Goal: Transaction & Acquisition: Download file/media

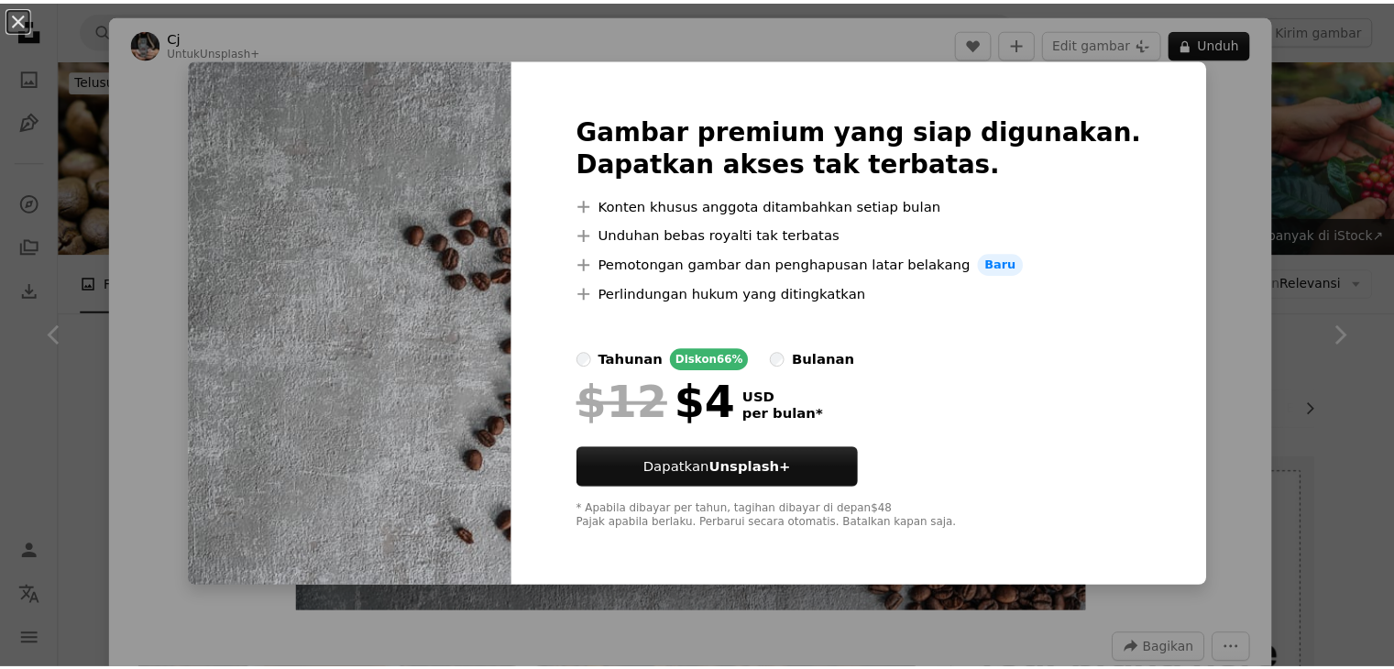
scroll to position [733, 0]
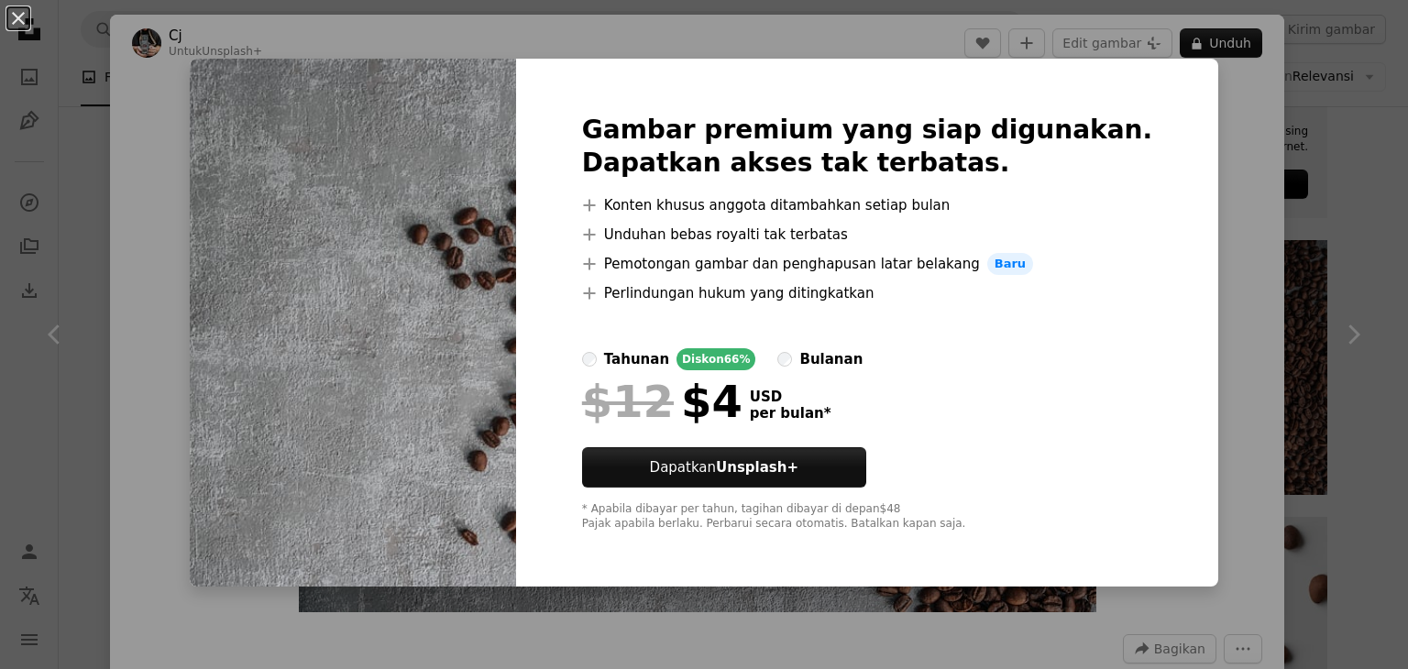
click at [1218, 334] on div "An X shape Gambar premium yang siap digunakan. Dapatkan akses tak terbatas. A p…" at bounding box center [704, 334] width 1408 height 669
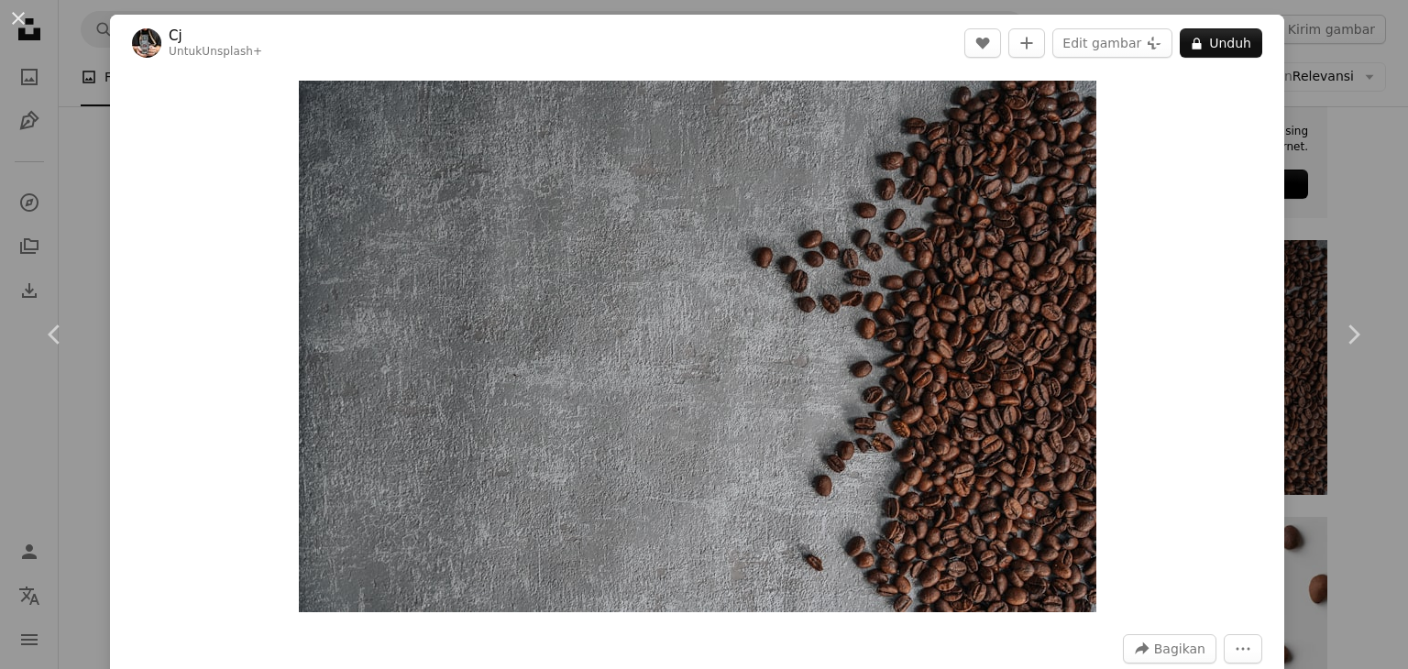
click at [29, 12] on button "An X shape" at bounding box center [18, 18] width 22 height 22
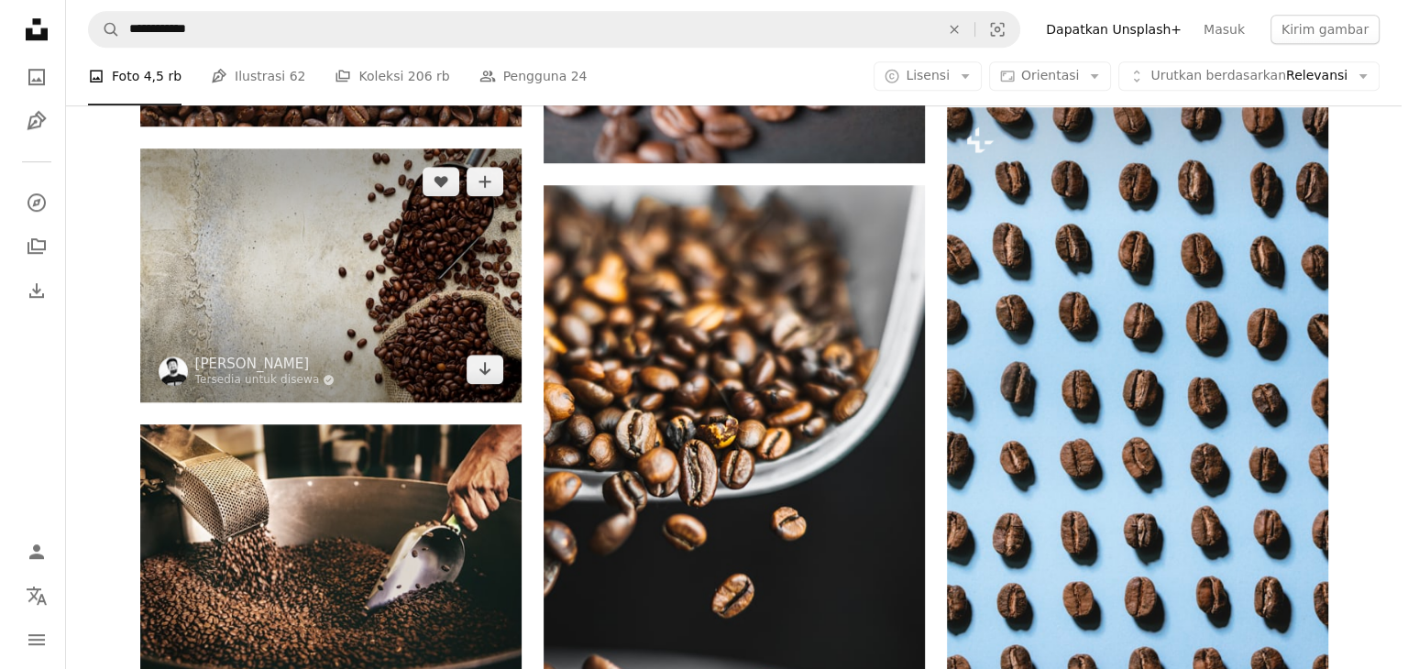
scroll to position [1417, 0]
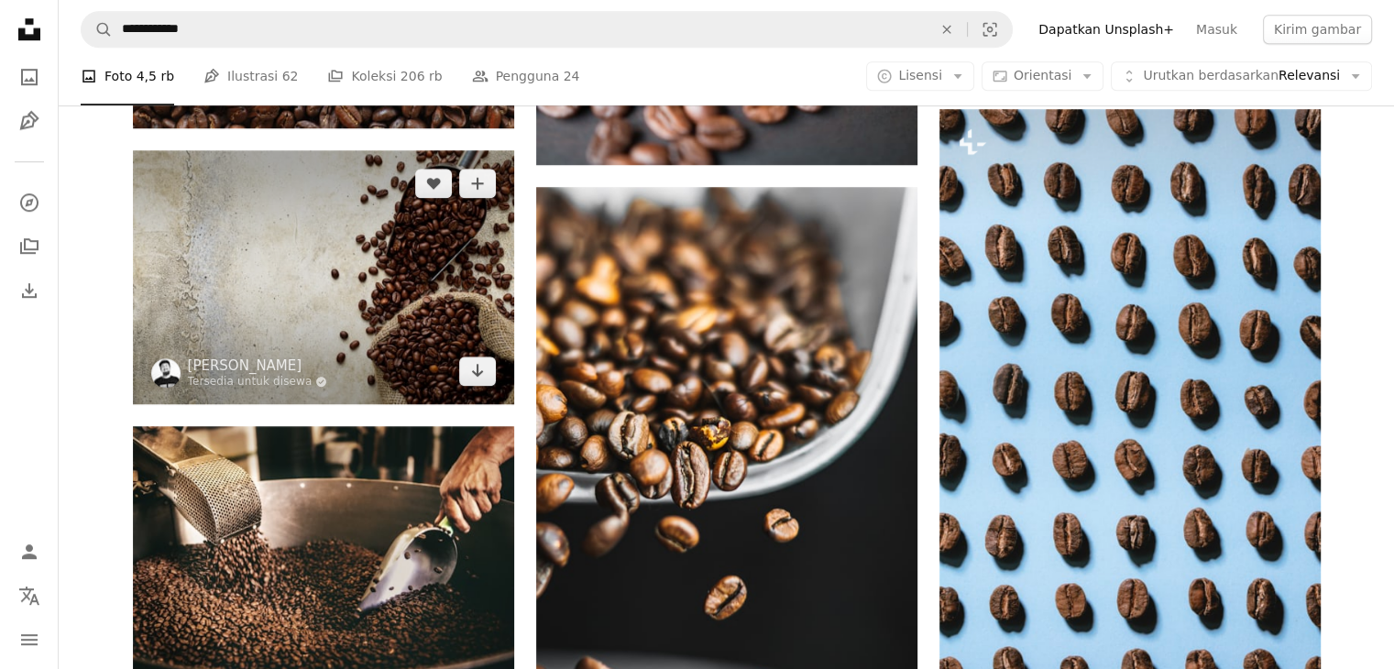
click at [345, 239] on img at bounding box center [323, 277] width 381 height 254
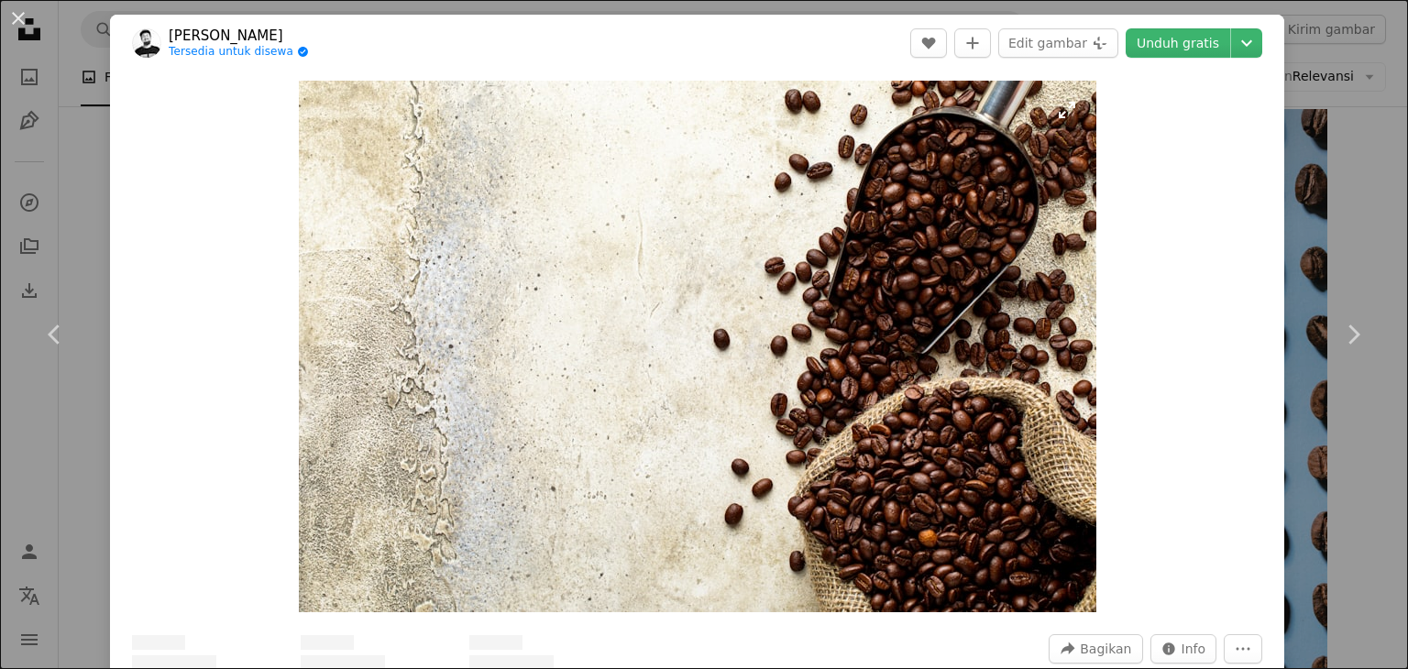
click at [721, 280] on img "Perbesar pada gambar ini" at bounding box center [697, 347] width 797 height 532
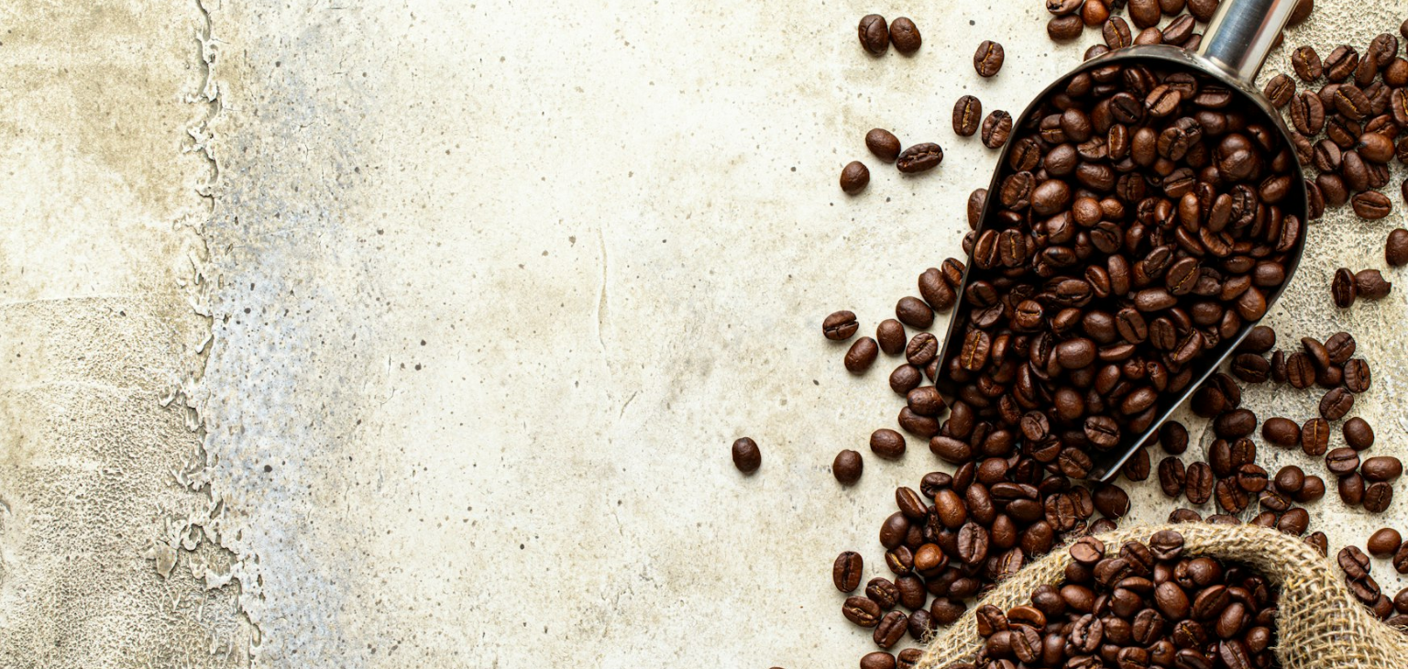
scroll to position [126, 0]
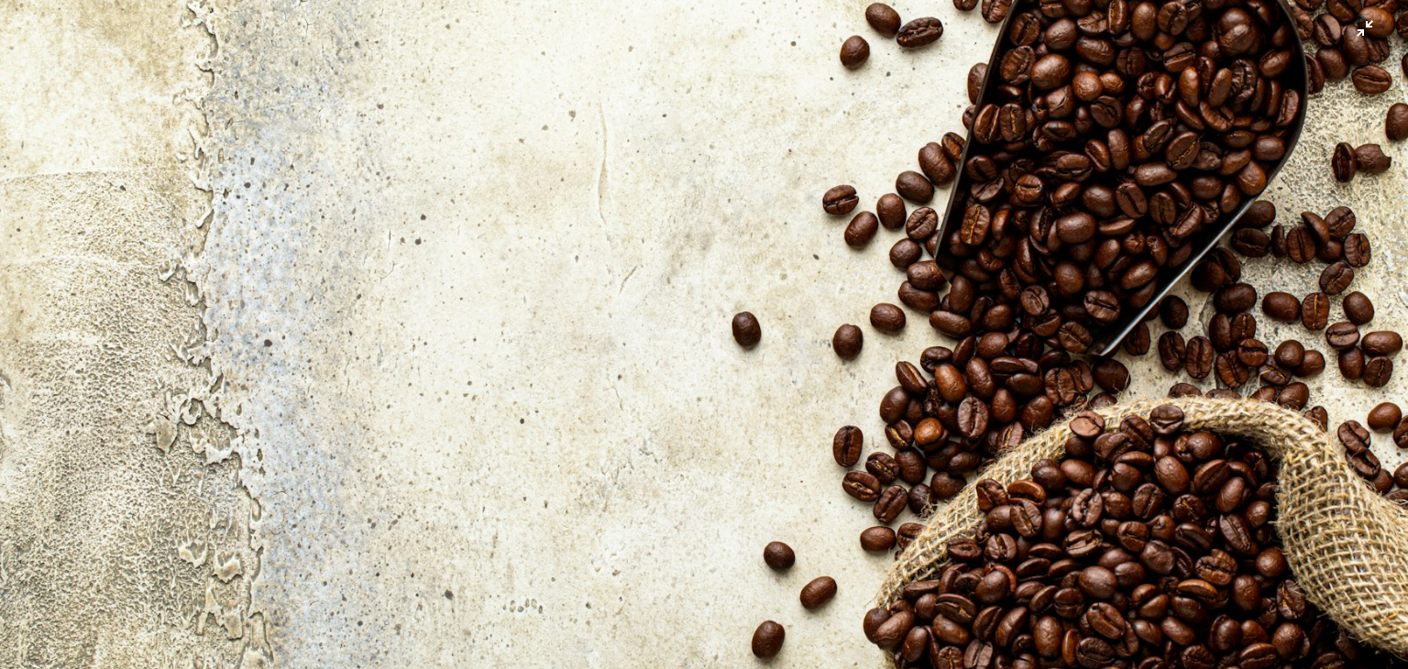
click at [721, 280] on img "Perkecil pada gambar ini" at bounding box center [703, 343] width 1409 height 939
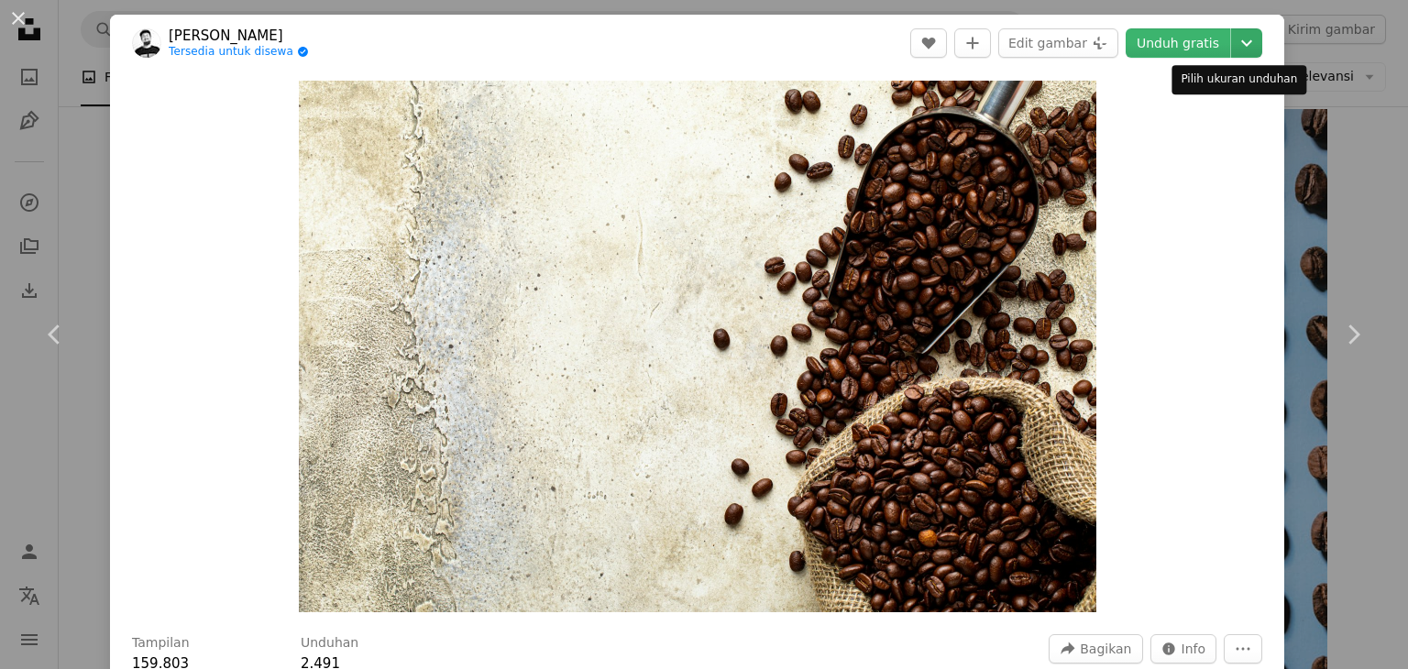
click at [1232, 42] on icon "Chevron down" at bounding box center [1246, 43] width 29 height 22
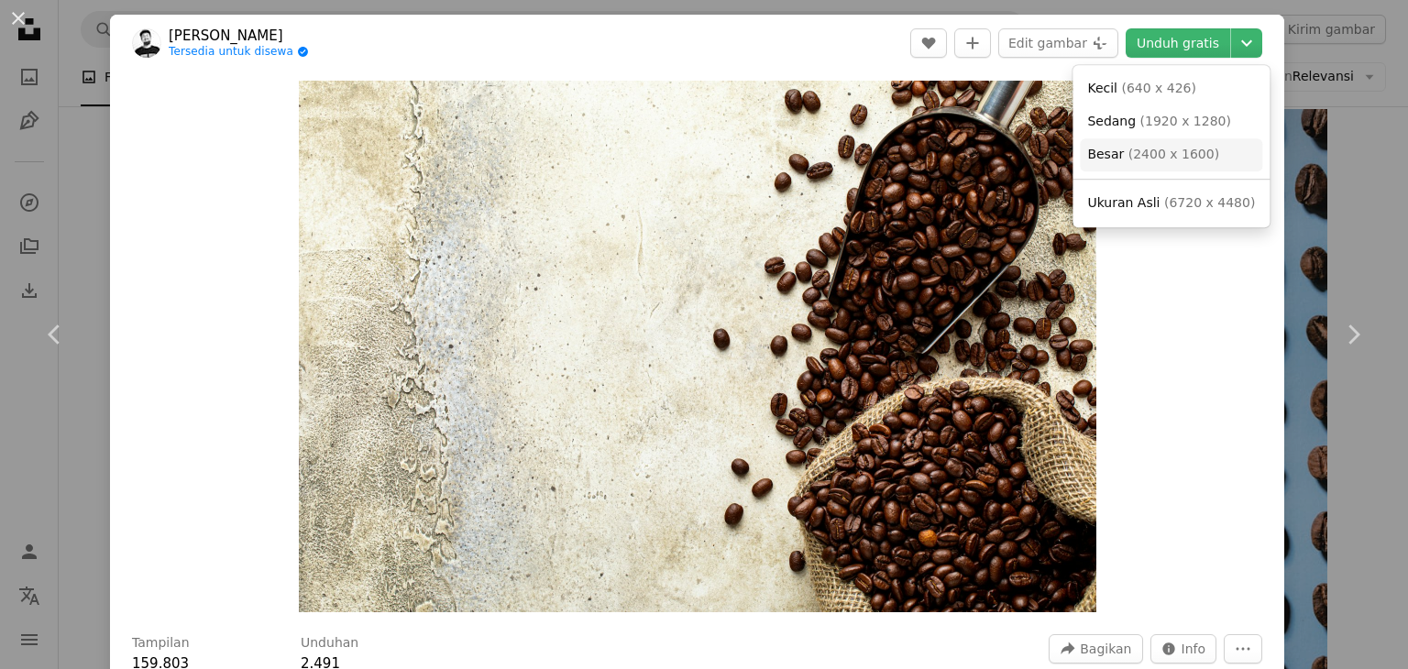
click at [1169, 141] on link "Besar ( 2400 x 1600 )" at bounding box center [1171, 154] width 182 height 33
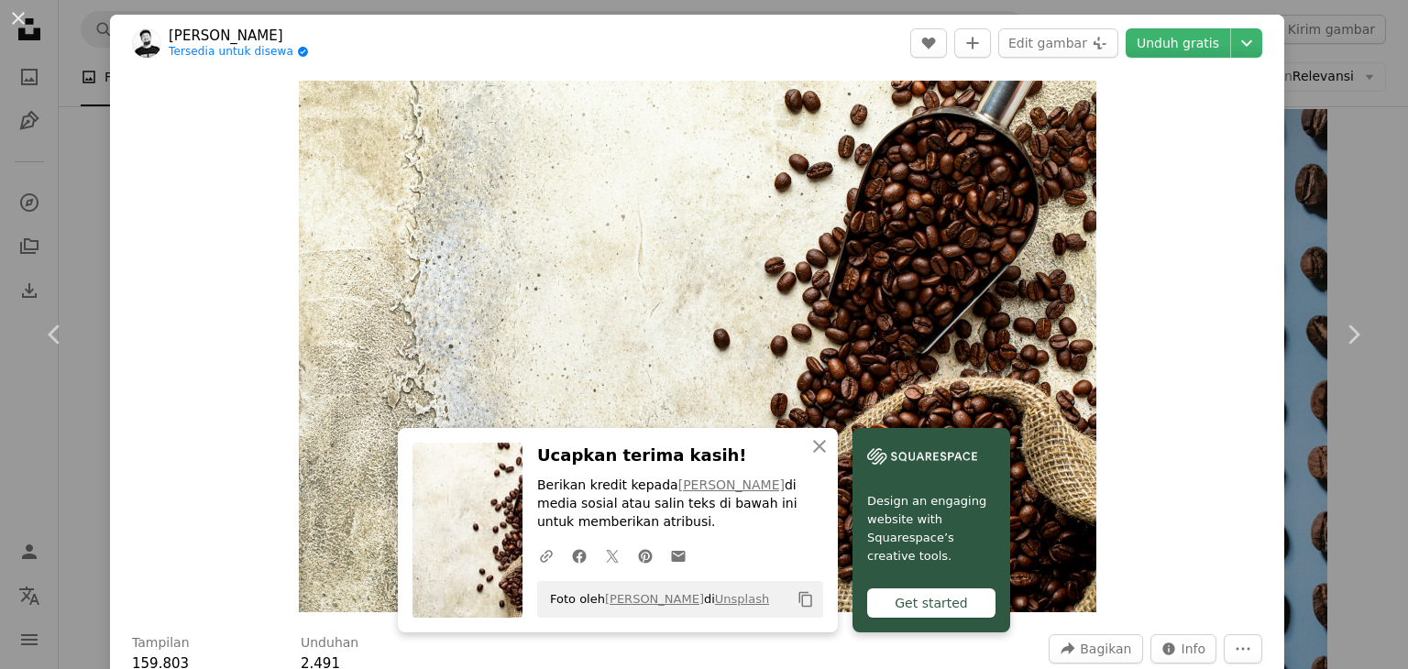
click at [958, 611] on div "Get started" at bounding box center [931, 602] width 128 height 29
click at [1189, 38] on link "Unduh gratis" at bounding box center [1177, 42] width 104 height 29
click at [1233, 50] on icon "Chevron down" at bounding box center [1246, 43] width 29 height 22
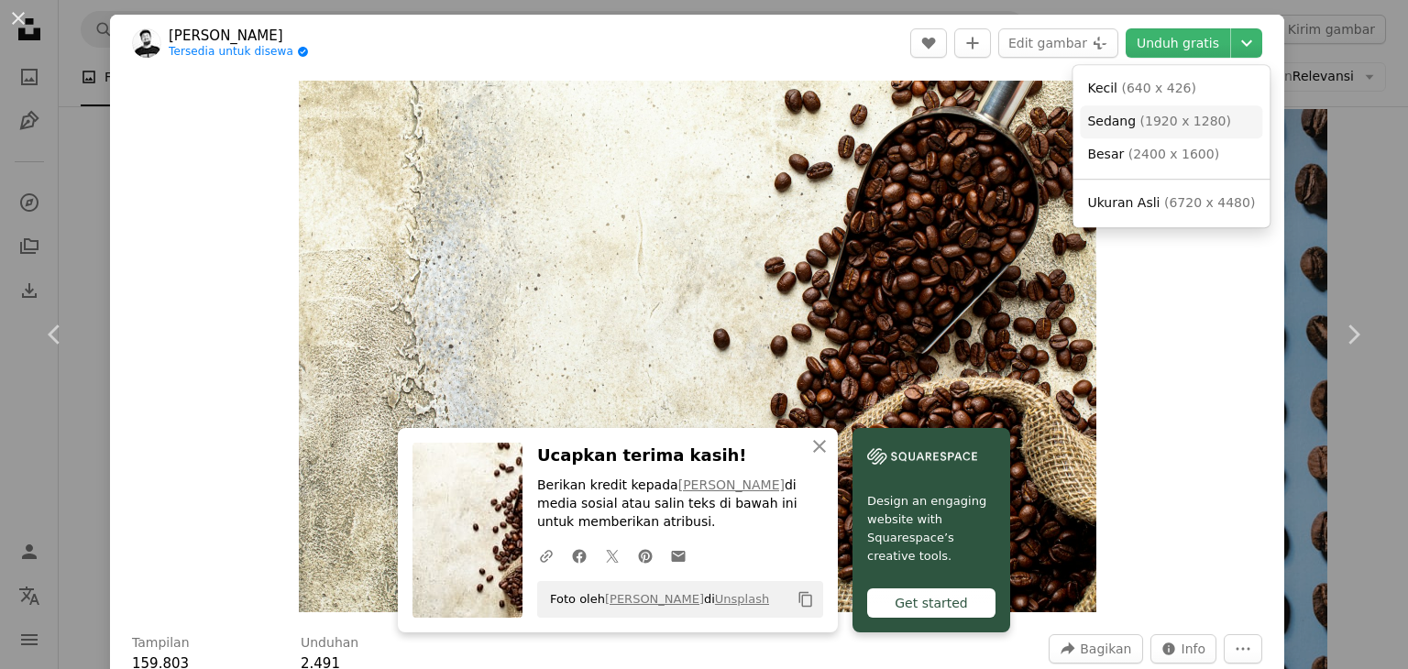
click at [1197, 121] on span "( 1920 x 1280 )" at bounding box center [1185, 121] width 91 height 15
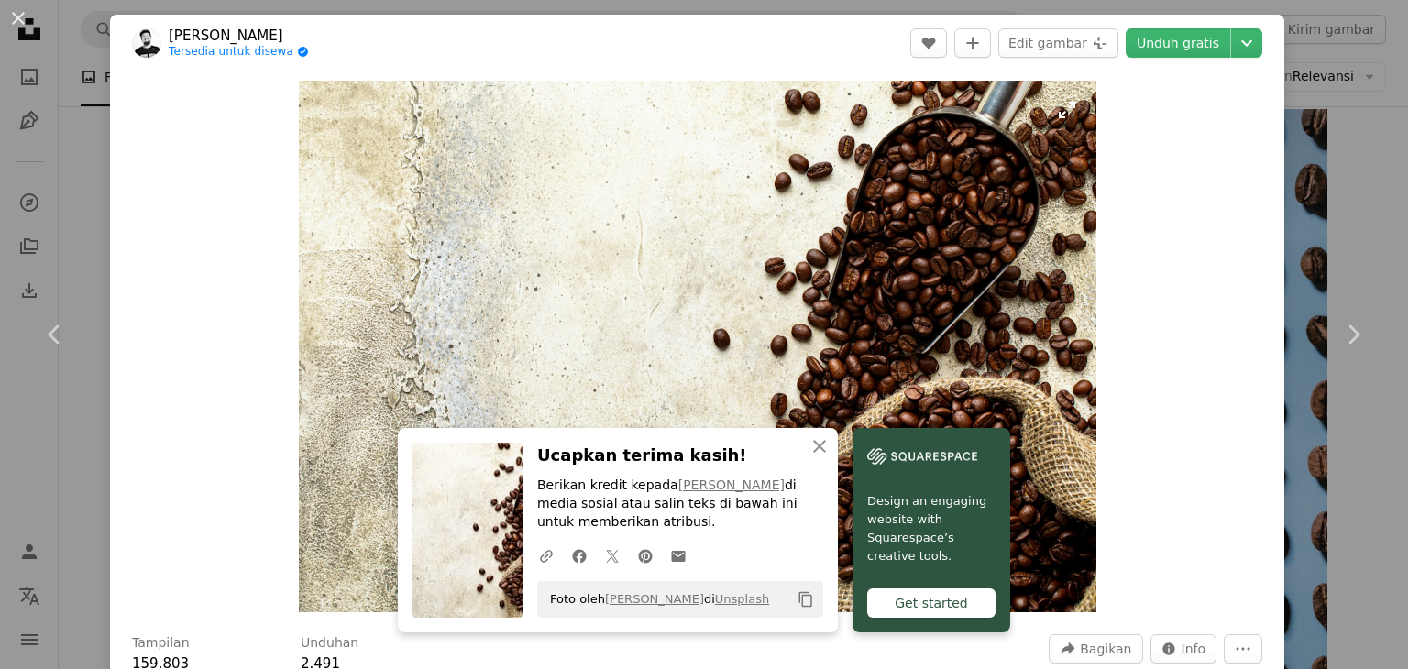
click at [951, 129] on img "Perbesar pada gambar ini" at bounding box center [697, 347] width 797 height 532
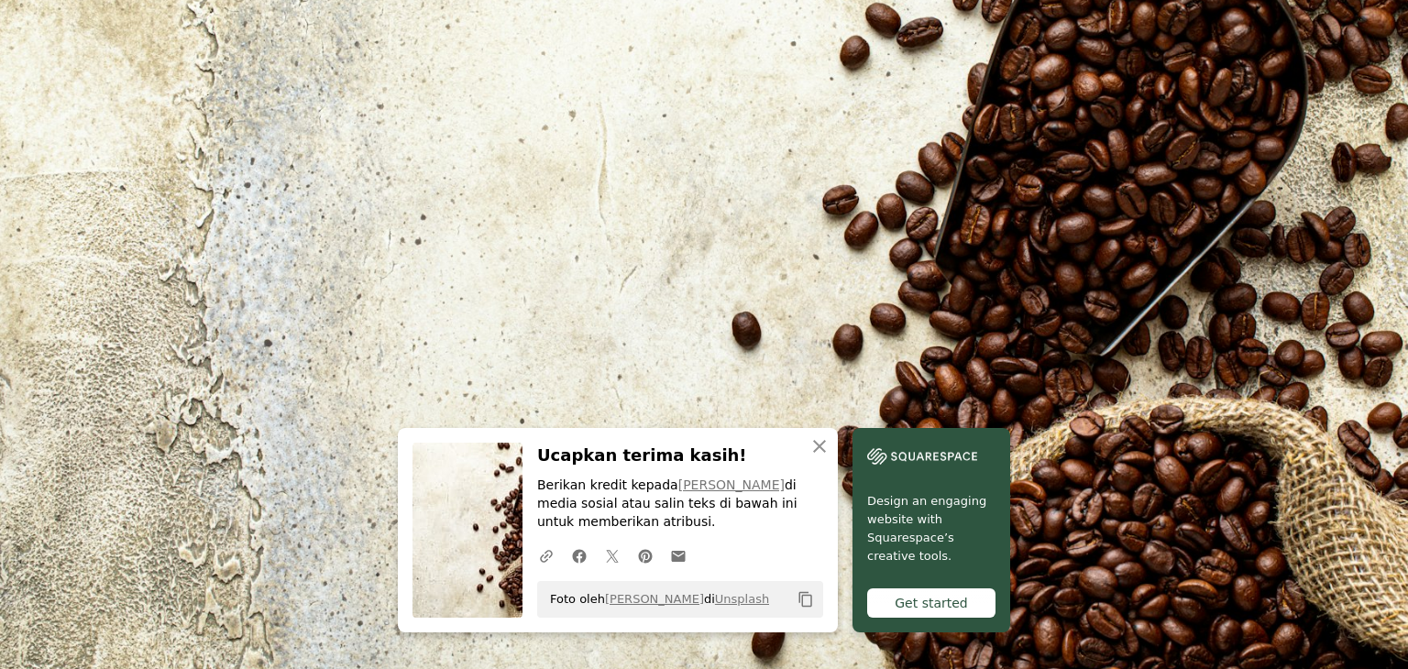
click at [1288, 46] on img "Perkecil pada gambar ini" at bounding box center [703, 343] width 1409 height 939
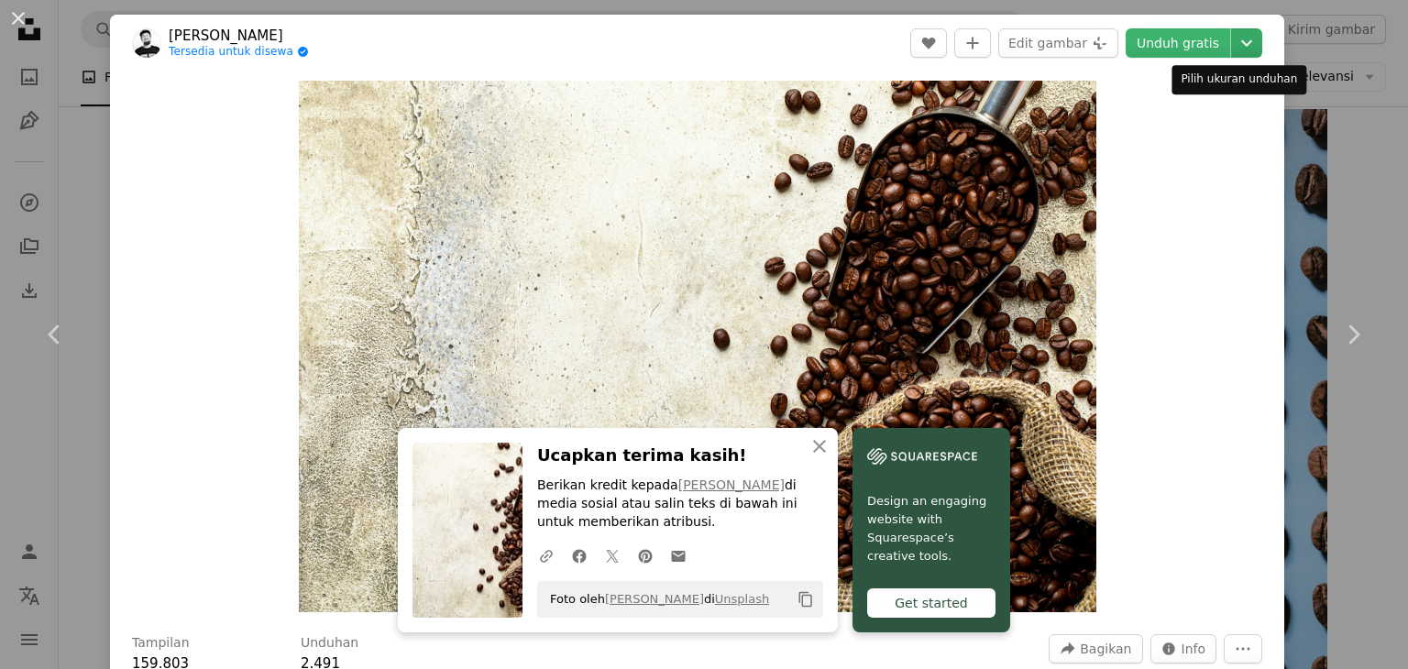
click at [1241, 44] on icon "Chevron down" at bounding box center [1246, 43] width 29 height 22
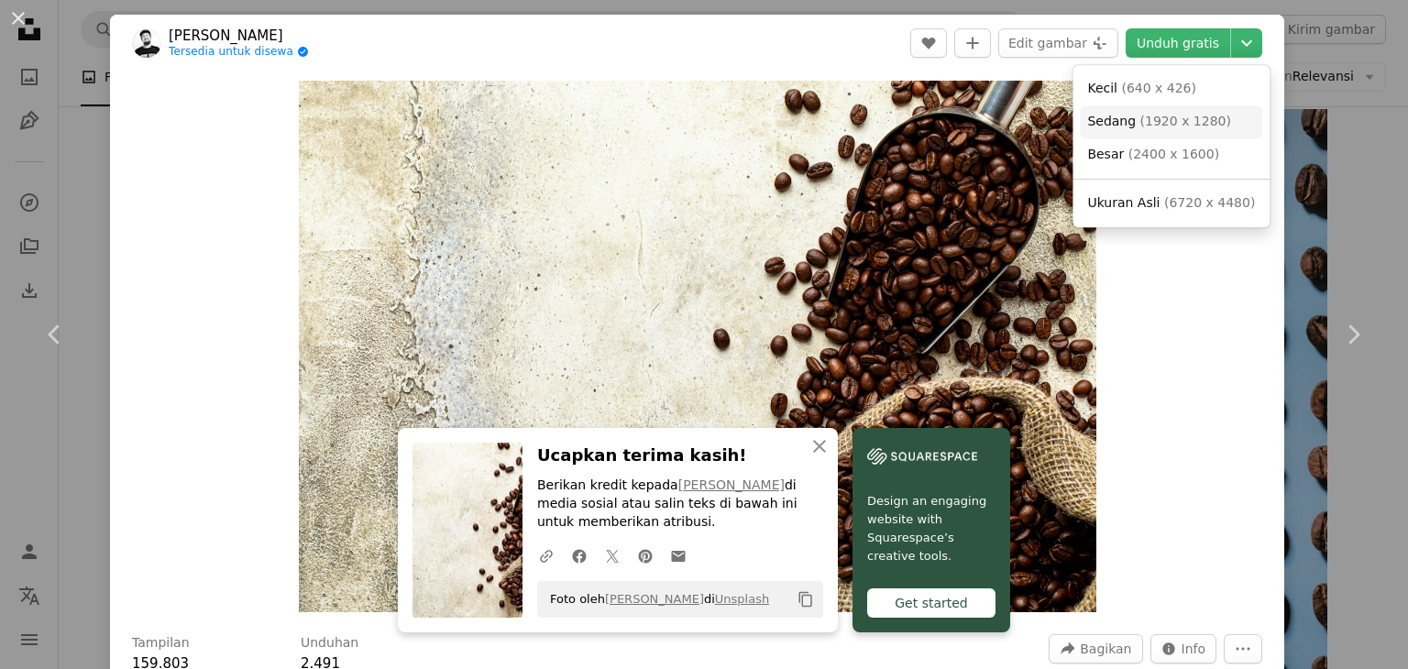
click at [1196, 119] on span "( 1920 x 1280 )" at bounding box center [1185, 121] width 91 height 15
